Goal: Complete application form

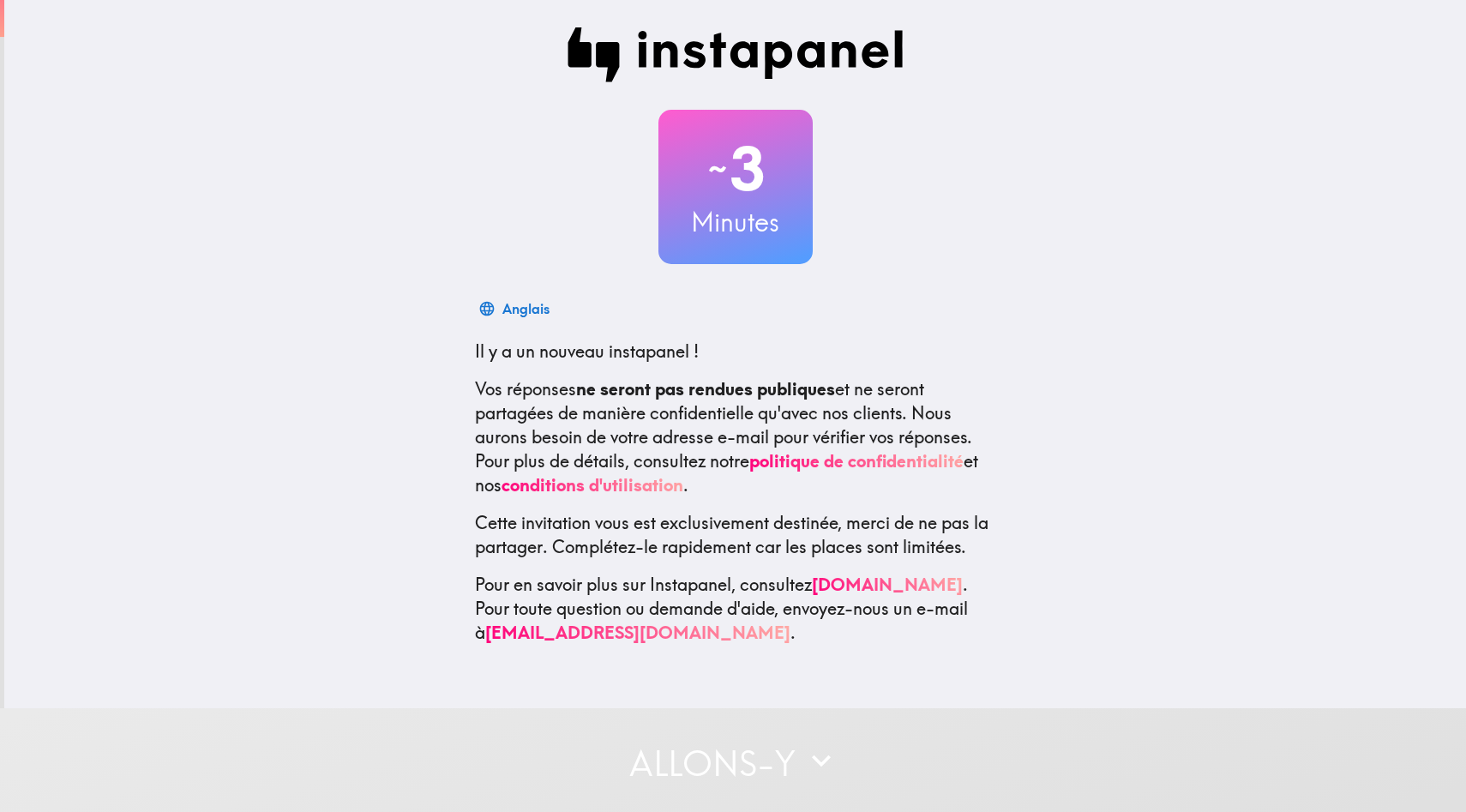
click at [1212, 327] on div "~ 3 Minutes Anglais Il y a un nouveau instapanel ! Vos réponses ne seront pas r…" at bounding box center [735, 336] width 1462 height 672
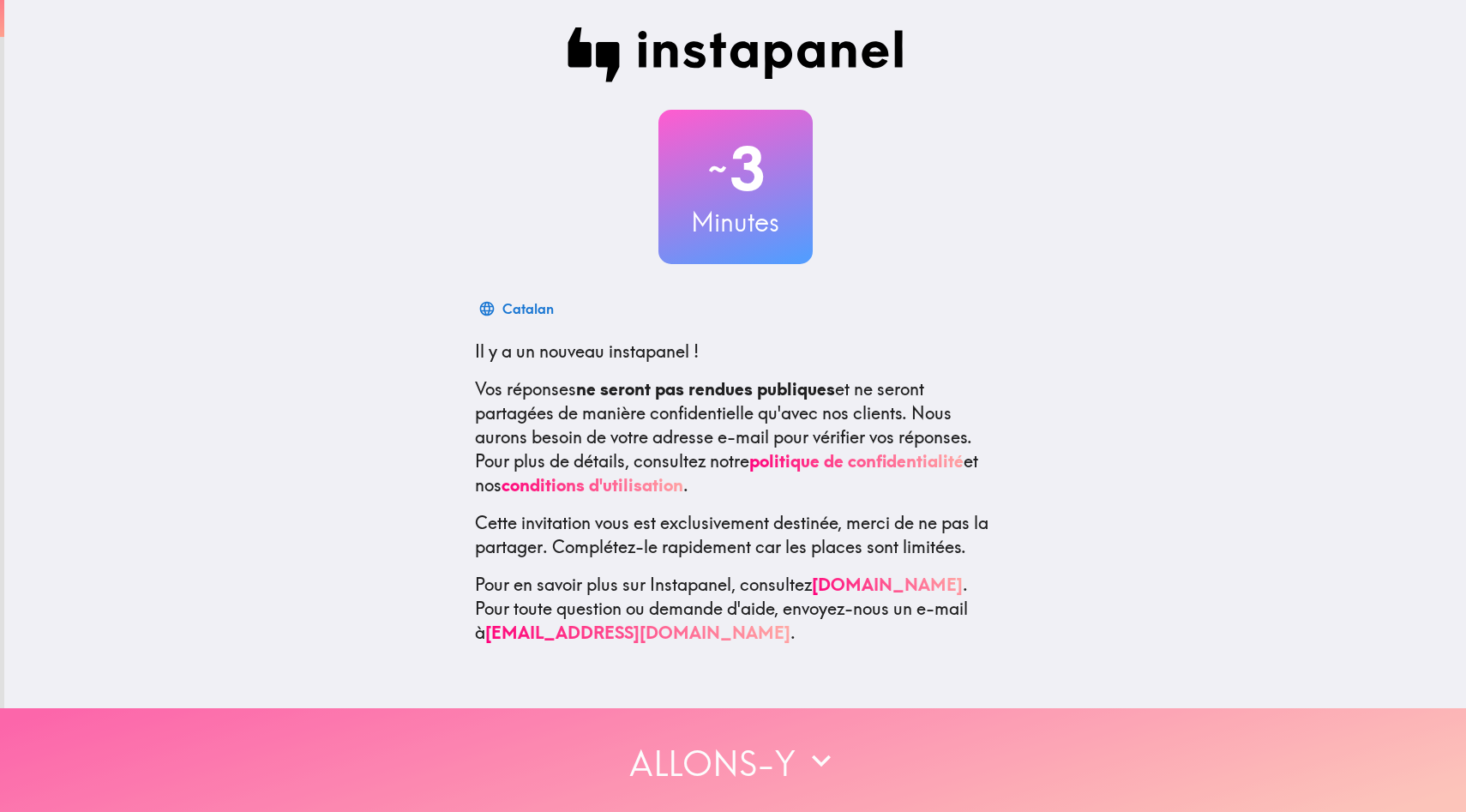
click at [735, 779] on font "Allons-y" at bounding box center [712, 763] width 166 height 43
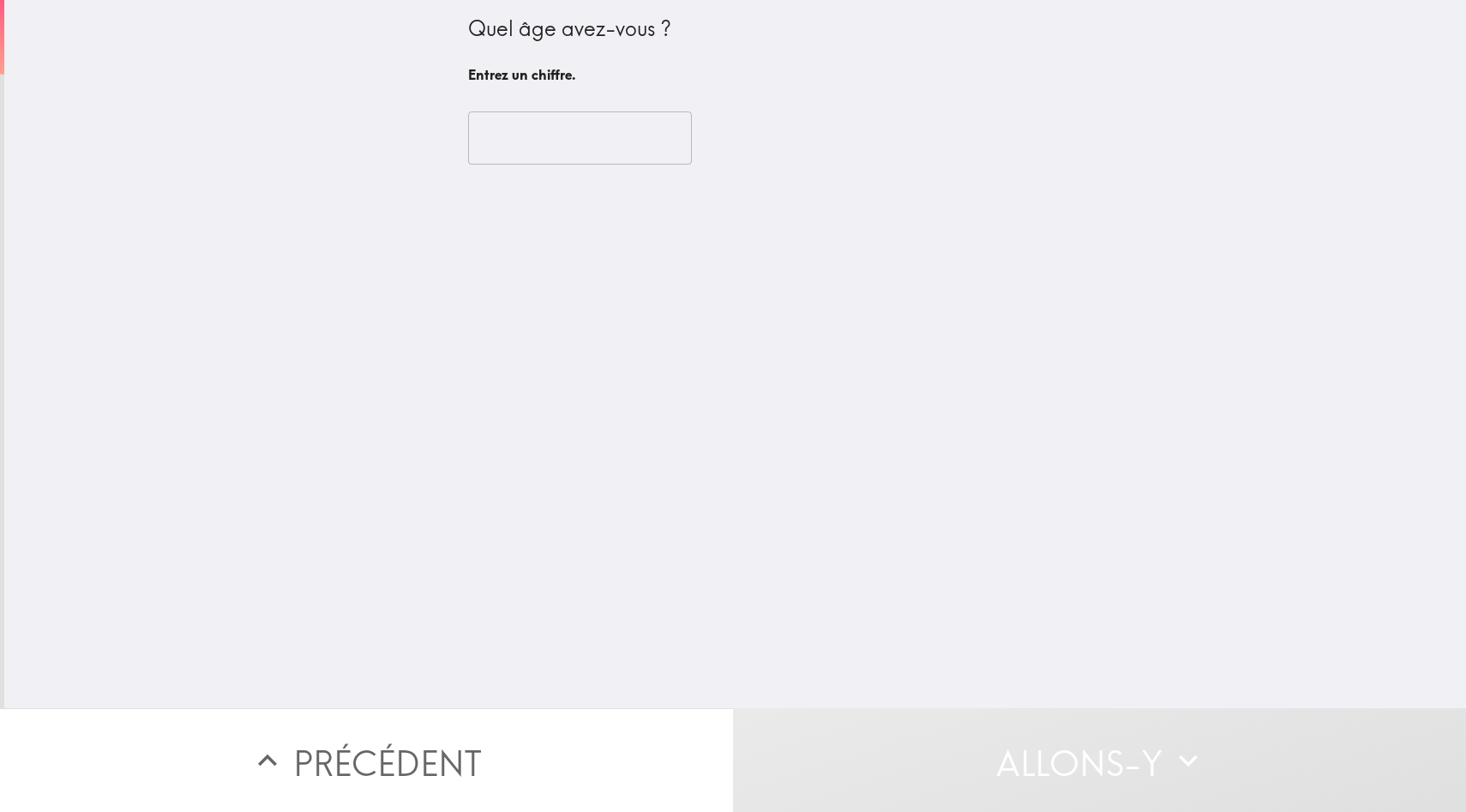
click at [552, 137] on input "number" at bounding box center [580, 138] width 224 height 53
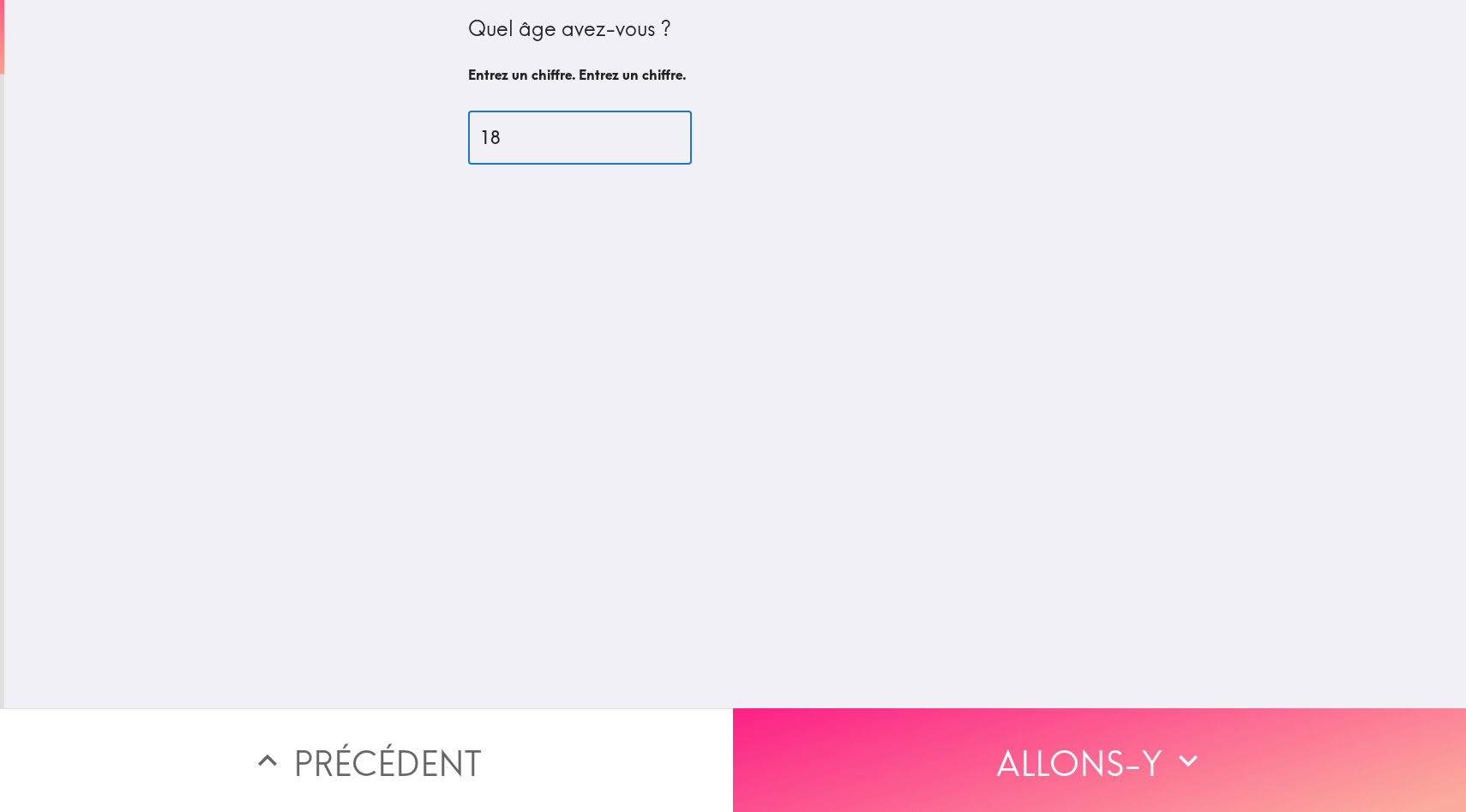
type input "18"
click at [1030, 730] on font "Allons-y" at bounding box center [1080, 760] width 166 height 65
